Goal: Book appointment/travel/reservation

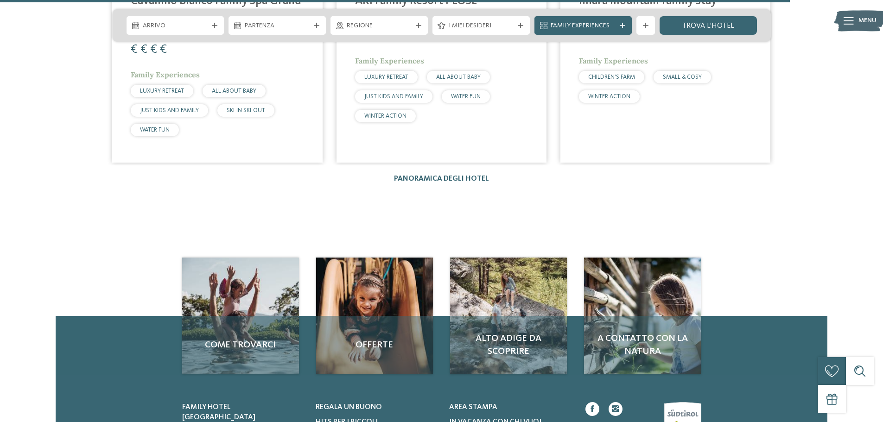
scroll to position [1577, 0]
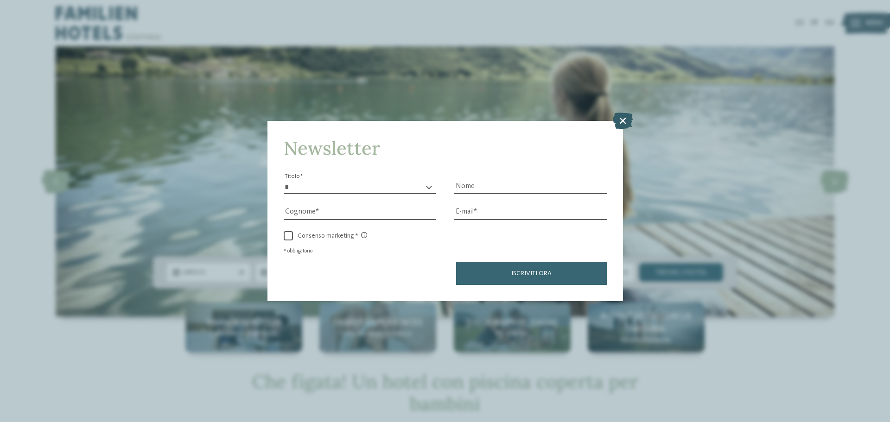
click at [621, 118] on icon at bounding box center [623, 121] width 20 height 16
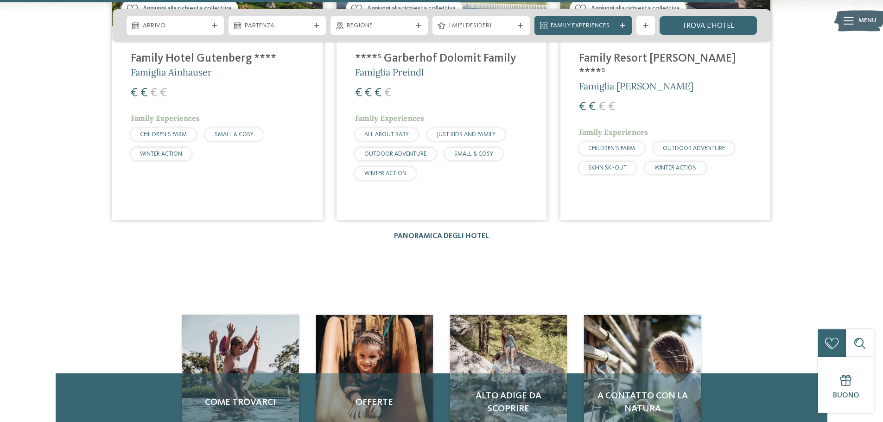
scroll to position [1577, 0]
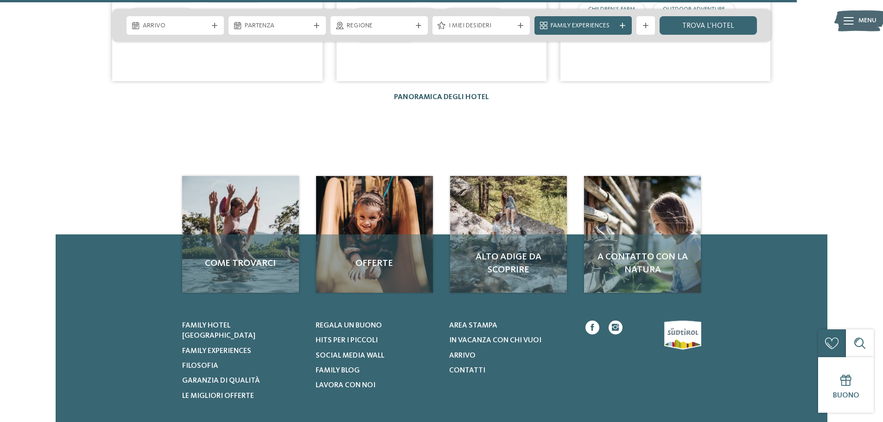
click at [441, 94] on link "Panoramica degli hotel" at bounding box center [441, 97] width 95 height 7
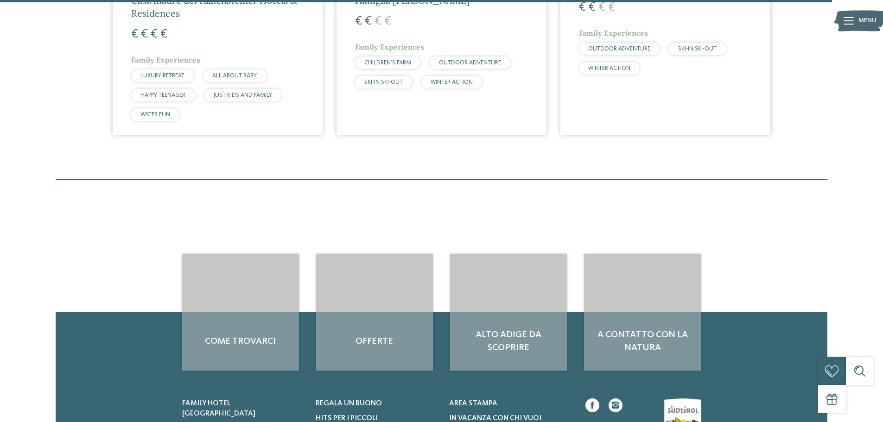
scroll to position [2968, 0]
